Goal: Task Accomplishment & Management: Manage account settings

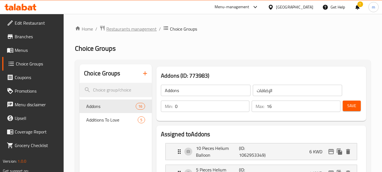
click at [121, 31] on span "Restaurants management" at bounding box center [131, 28] width 50 height 7
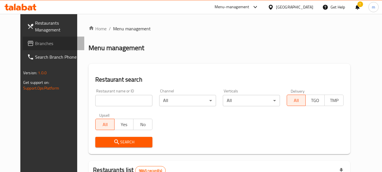
click at [23, 38] on link "Branches" at bounding box center [54, 44] width 62 height 14
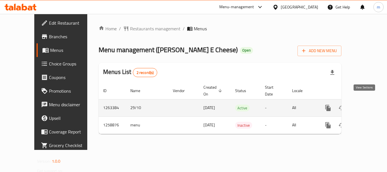
click at [366, 104] on icon "enhanced table" at bounding box center [368, 107] width 7 height 7
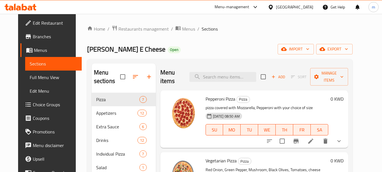
click at [33, 106] on span "Choice Groups" at bounding box center [55, 104] width 45 height 7
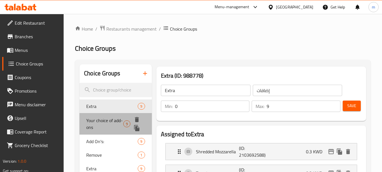
click at [110, 119] on span "Your choice of add-ons" at bounding box center [104, 124] width 37 height 14
type input "Your choice of add-ons"
type input "اختيارك من إضافات"
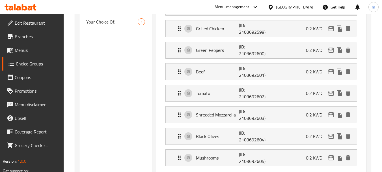
scroll to position [113, 0]
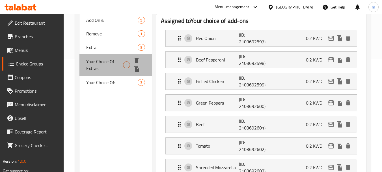
click at [95, 61] on span "Your Choice Of Extras:" at bounding box center [104, 65] width 37 height 14
type input "Your Choice Of Extras:"
type input "اختيارك من الإضافات:"
type input "0"
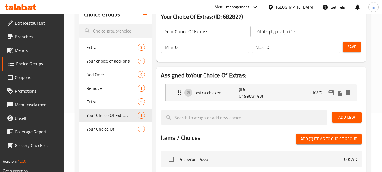
scroll to position [57, 0]
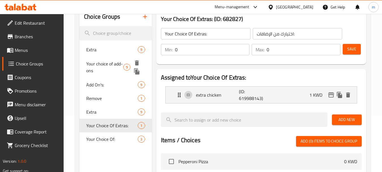
click at [121, 67] on span "Your choice of add-ons" at bounding box center [104, 67] width 37 height 14
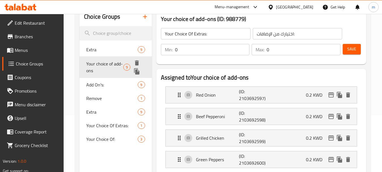
type input "Your choice of add-ons"
type input "اختيارك من إضافات"
type input "9"
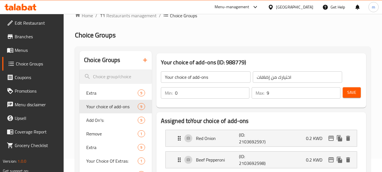
scroll to position [0, 0]
